Goal: Task Accomplishment & Management: Manage account settings

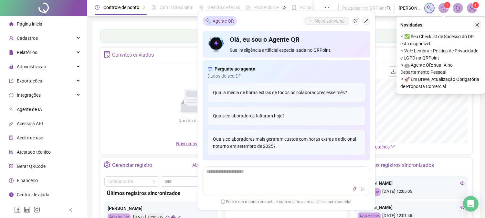
click at [479, 23] on icon "close" at bounding box center [477, 25] width 5 height 5
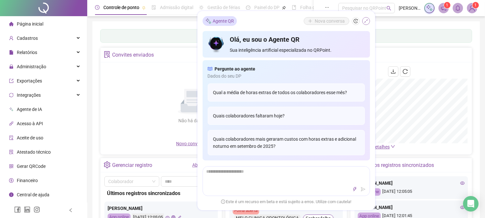
click at [367, 17] on button "button" at bounding box center [366, 21] width 8 height 8
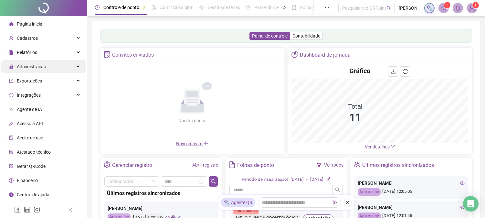
click at [40, 63] on span "Administração" at bounding box center [27, 66] width 37 height 13
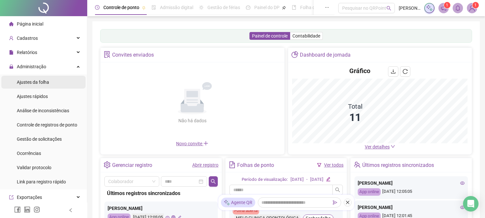
click at [34, 82] on span "Ajustes da folha" at bounding box center [33, 82] width 32 height 5
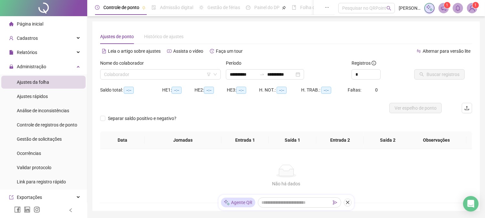
type input "**********"
click at [136, 70] on input "search" at bounding box center [157, 75] width 107 height 10
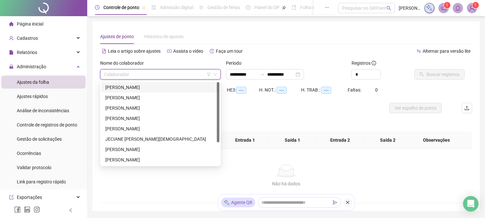
click at [136, 87] on div "[PERSON_NAME]" at bounding box center [160, 87] width 110 height 7
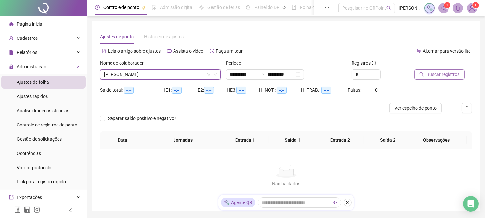
click at [434, 74] on span "Buscar registros" at bounding box center [443, 74] width 33 height 7
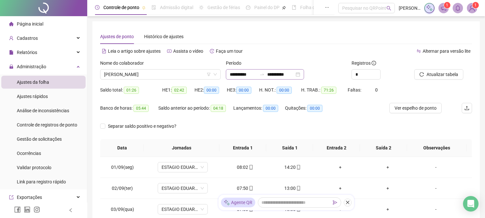
click at [304, 73] on div "**********" at bounding box center [265, 74] width 78 height 10
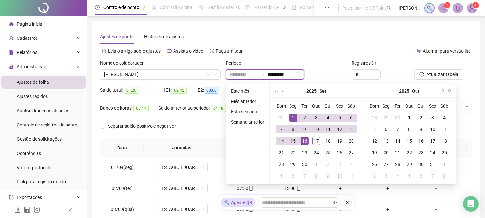
type input "**********"
click at [293, 116] on div "1" at bounding box center [293, 118] width 8 height 8
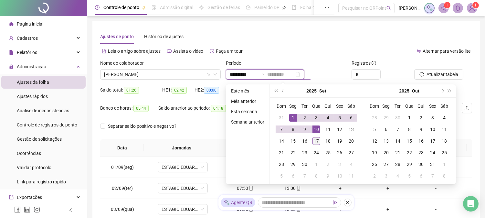
type input "**********"
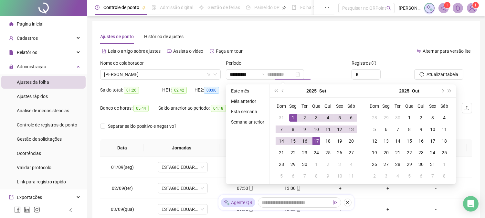
click at [318, 138] on div "17" at bounding box center [317, 141] width 8 height 8
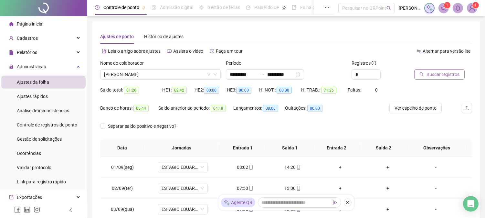
click at [431, 75] on span "Buscar registros" at bounding box center [443, 74] width 33 height 7
click at [157, 75] on span "[PERSON_NAME]" at bounding box center [160, 75] width 113 height 10
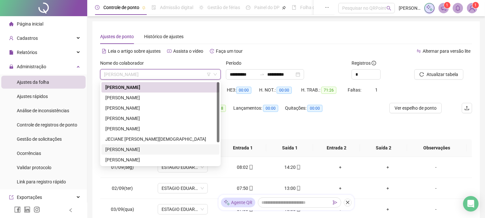
scroll to position [31, 0]
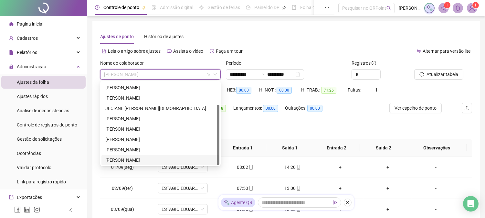
click at [137, 159] on div "[PERSON_NAME]" at bounding box center [160, 160] width 110 height 7
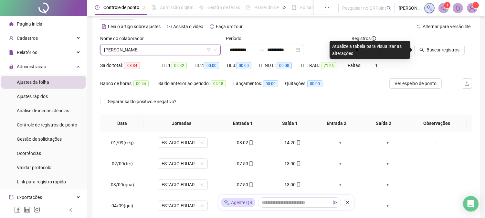
scroll to position [0, 0]
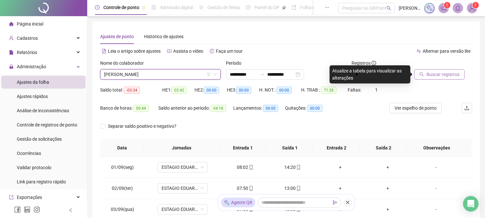
click at [451, 75] on span "Buscar registros" at bounding box center [443, 74] width 33 height 7
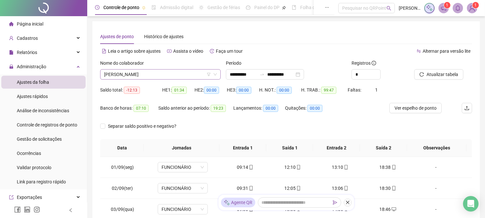
click at [137, 75] on span "[PERSON_NAME]" at bounding box center [160, 75] width 113 height 10
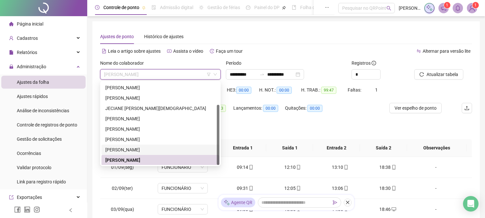
click at [116, 149] on div "[PERSON_NAME]" at bounding box center [160, 149] width 110 height 7
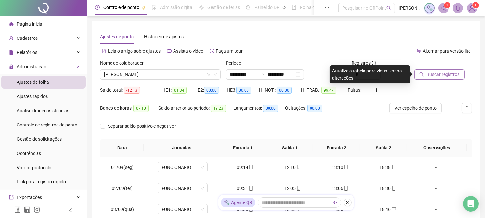
click at [437, 75] on span "Buscar registros" at bounding box center [443, 74] width 33 height 7
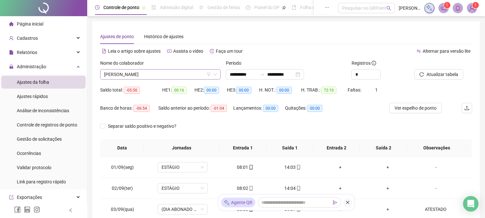
click at [139, 76] on span "[PERSON_NAME]" at bounding box center [160, 75] width 113 height 10
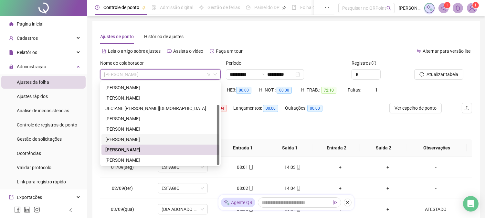
click at [124, 139] on div "[PERSON_NAME]" at bounding box center [160, 139] width 110 height 7
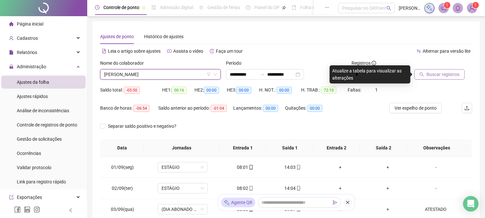
click at [429, 70] on button "Buscar registros" at bounding box center [440, 74] width 50 height 10
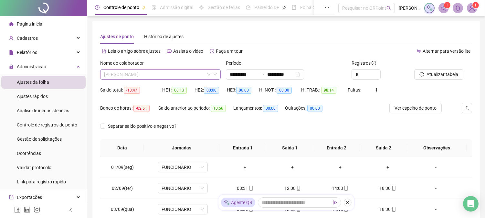
click at [151, 75] on span "[PERSON_NAME]" at bounding box center [160, 75] width 113 height 10
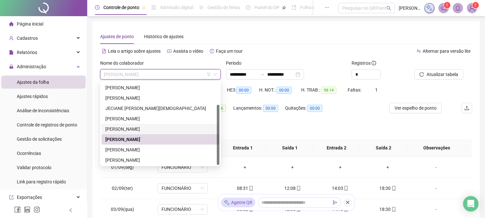
click at [126, 125] on div "[PERSON_NAME]" at bounding box center [160, 128] width 110 height 7
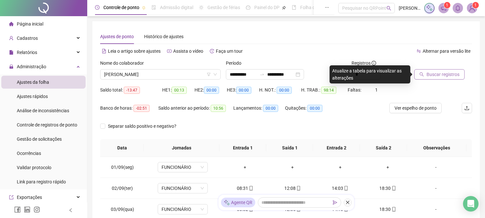
click at [447, 70] on button "Buscar registros" at bounding box center [440, 74] width 50 height 10
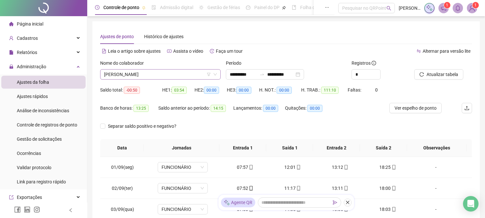
click at [145, 73] on span "[PERSON_NAME]" at bounding box center [160, 75] width 113 height 10
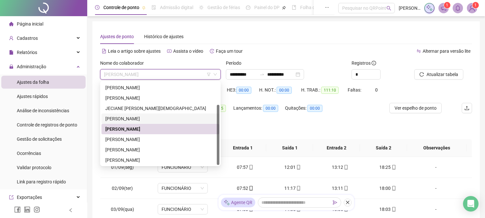
click at [135, 119] on div "[PERSON_NAME]" at bounding box center [160, 118] width 110 height 7
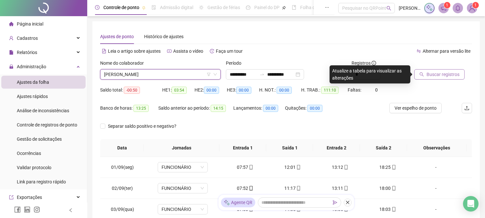
click at [438, 72] on span "Buscar registros" at bounding box center [443, 74] width 33 height 7
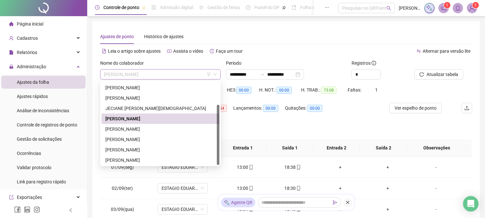
click at [153, 74] on span "[PERSON_NAME]" at bounding box center [160, 75] width 113 height 10
click at [136, 105] on div "JECIANE [PERSON_NAME][DEMOGRAPHIC_DATA]" at bounding box center [160, 108] width 110 height 7
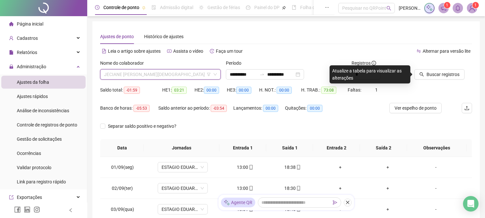
click at [150, 73] on span "JECIANE [PERSON_NAME][DEMOGRAPHIC_DATA]" at bounding box center [160, 75] width 113 height 10
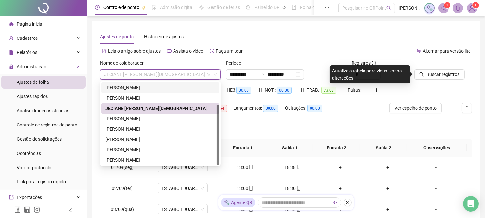
click at [141, 92] on div "[PERSON_NAME]" at bounding box center [161, 87] width 118 height 10
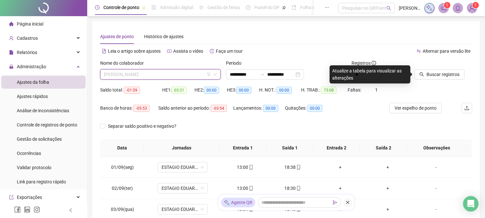
click at [151, 75] on span "[PERSON_NAME]" at bounding box center [160, 75] width 113 height 10
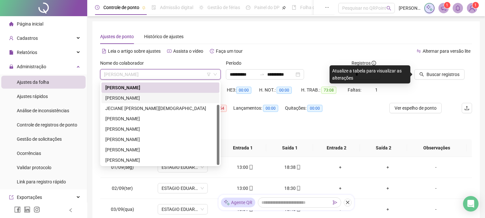
click at [141, 98] on div "[PERSON_NAME]" at bounding box center [160, 97] width 110 height 7
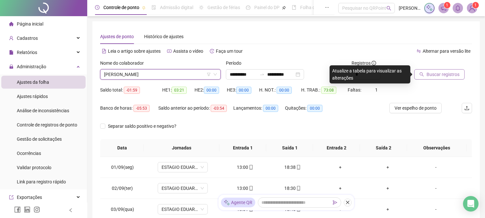
click at [436, 71] on span "Buscar registros" at bounding box center [443, 74] width 33 height 7
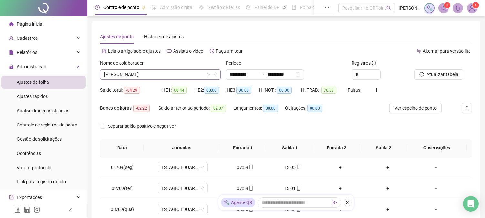
click at [158, 77] on span "[PERSON_NAME]" at bounding box center [160, 75] width 113 height 10
click at [157, 77] on span "[PERSON_NAME]" at bounding box center [160, 75] width 113 height 10
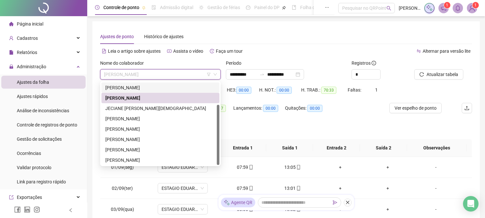
click at [140, 88] on div "[PERSON_NAME]" at bounding box center [160, 87] width 110 height 7
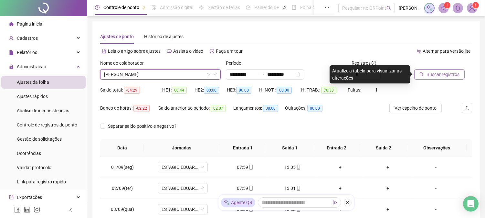
click at [448, 73] on span "Buscar registros" at bounding box center [443, 74] width 33 height 7
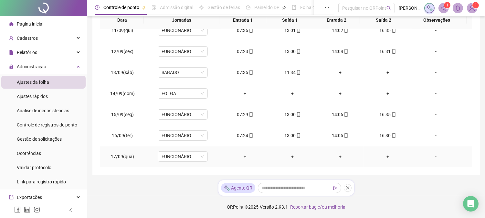
click at [431, 157] on div "-" at bounding box center [436, 156] width 38 height 7
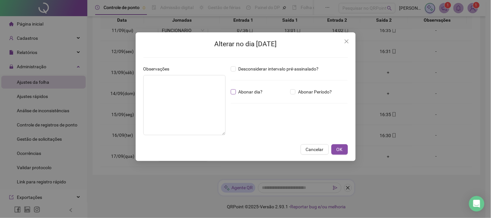
click at [236, 94] on span "Abonar dia?" at bounding box center [250, 91] width 29 height 7
click at [202, 104] on textarea at bounding box center [184, 105] width 82 height 60
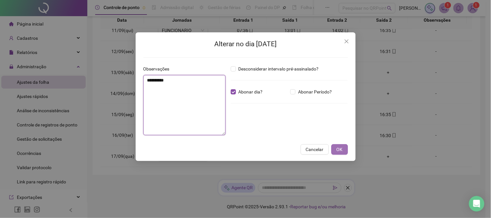
type textarea "**********"
click at [341, 152] on span "OK" at bounding box center [339, 149] width 6 height 7
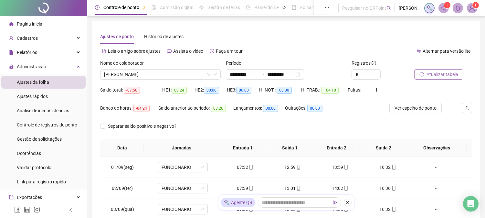
click at [447, 74] on span "Atualizar tabela" at bounding box center [443, 74] width 32 height 7
